Goal: Information Seeking & Learning: Learn about a topic

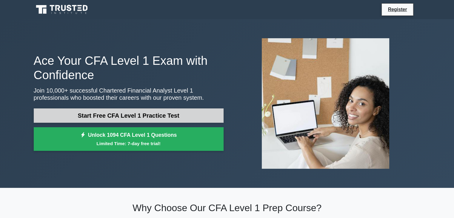
click at [129, 115] on link "Start Free CFA Level 1 Practice Test" at bounding box center [129, 115] width 190 height 14
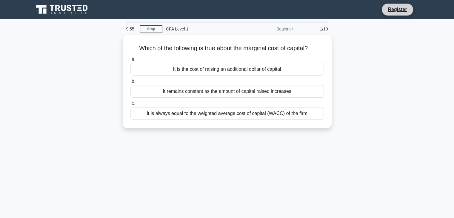
click at [383, 10] on li "Register" at bounding box center [397, 9] width 32 height 13
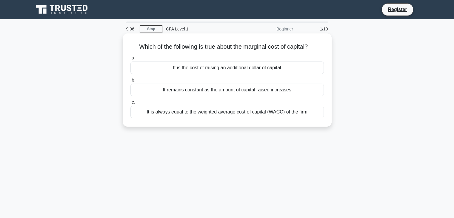
click at [265, 68] on div "It is the cost of raising an additional dollar of capital" at bounding box center [226, 67] width 193 height 13
click at [130, 60] on input "a. It is the cost of raising an additional dollar of capital" at bounding box center [130, 58] width 0 height 4
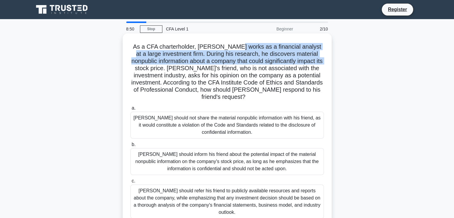
drag, startPoint x: 234, startPoint y: 45, endPoint x: 125, endPoint y: 66, distance: 110.2
click at [125, 66] on div "As a CFA charterholder, [PERSON_NAME] works as a financial analyst at a large i…" at bounding box center [227, 130] width 204 height 189
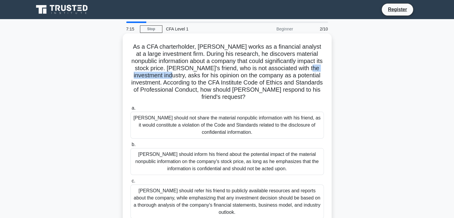
drag, startPoint x: 314, startPoint y: 71, endPoint x: 168, endPoint y: 78, distance: 145.5
click at [168, 78] on h5 "As a CFA charterholder, [PERSON_NAME] works as a financial analyst at a large i…" at bounding box center [227, 72] width 195 height 58
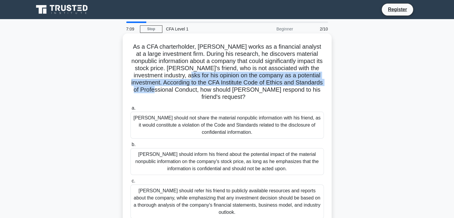
drag, startPoint x: 187, startPoint y: 79, endPoint x: 187, endPoint y: 87, distance: 8.7
click at [187, 87] on h5 "As a CFA charterholder, [PERSON_NAME] works as a financial analyst at a large i…" at bounding box center [227, 72] width 195 height 58
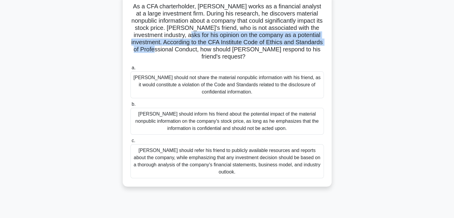
scroll to position [29, 0]
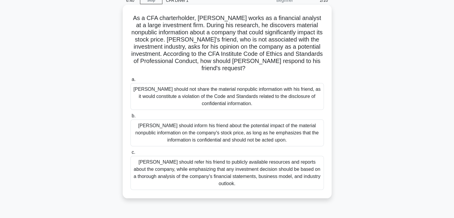
click at [236, 142] on div "[PERSON_NAME] should inform his friend about the potential impact of the materi…" at bounding box center [226, 132] width 193 height 27
click at [130, 118] on input "b. [PERSON_NAME] should inform his friend about the potential impact of the mat…" at bounding box center [130, 116] width 0 height 4
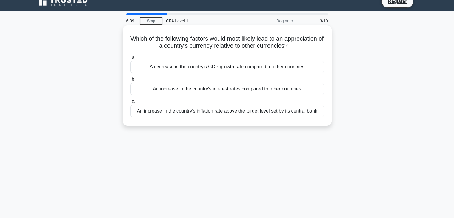
scroll to position [0, 0]
